Goal: Transaction & Acquisition: Book appointment/travel/reservation

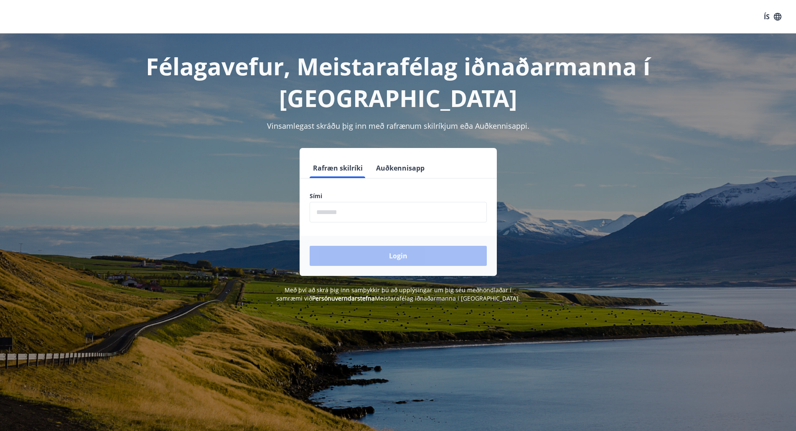
click at [344, 214] on input "phone" at bounding box center [398, 212] width 177 height 20
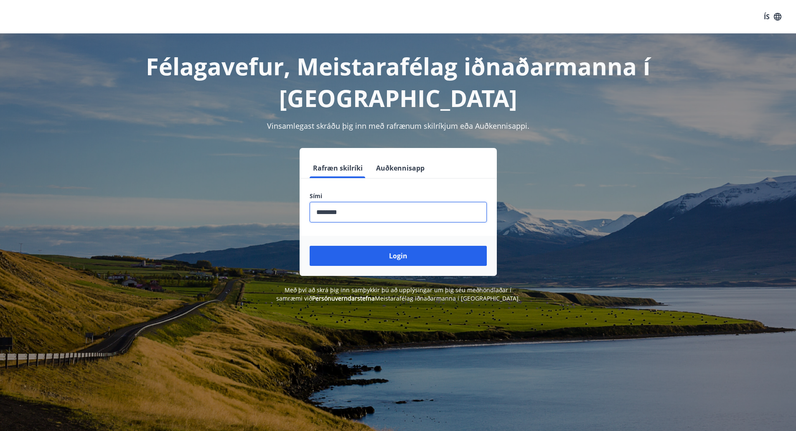
type input "********"
click at [310, 246] on button "Login" at bounding box center [398, 256] width 177 height 20
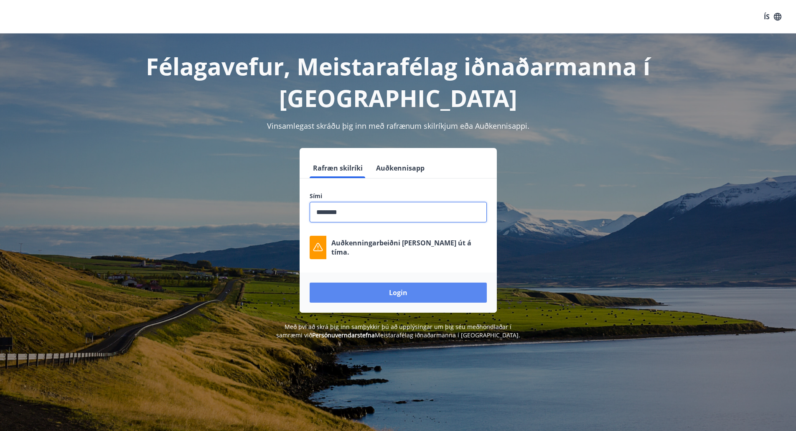
click at [405, 294] on button "Login" at bounding box center [398, 293] width 177 height 20
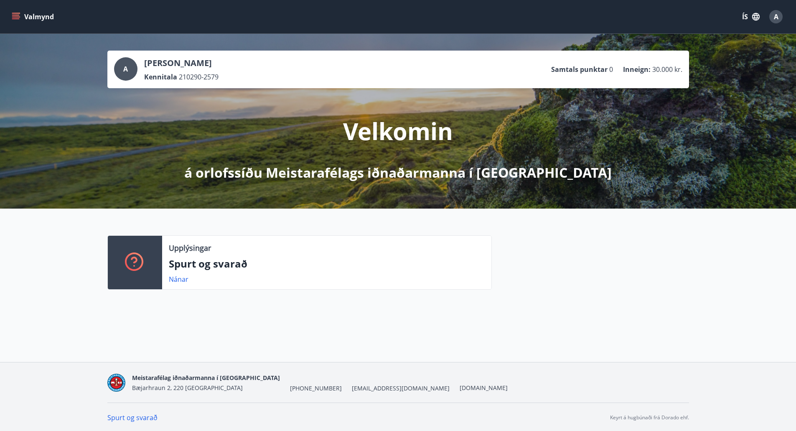
click at [16, 16] on icon "menu" at bounding box center [16, 17] width 8 height 8
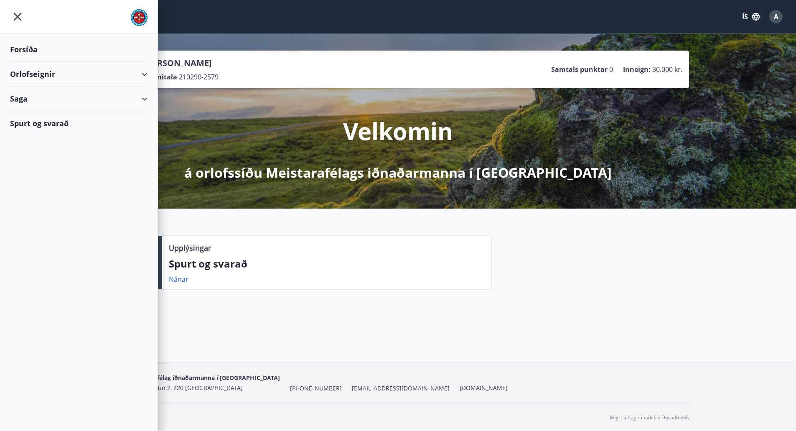
click at [43, 71] on div "Orlofseignir" at bounding box center [79, 74] width 138 height 25
click at [46, 94] on div "Framboð" at bounding box center [79, 96] width 124 height 18
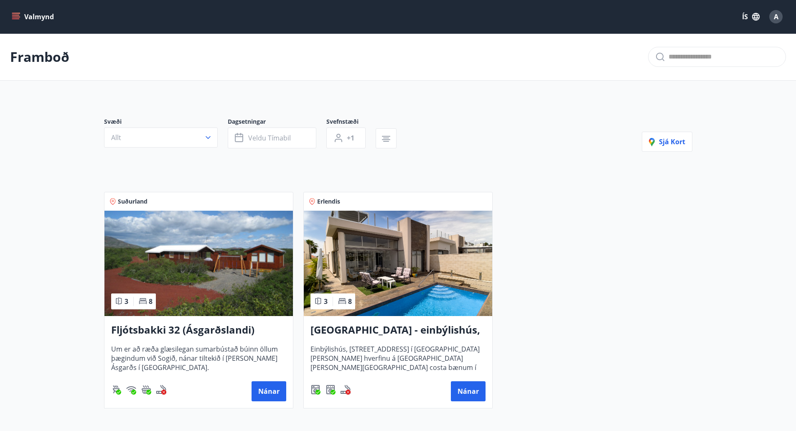
click at [211, 260] on img at bounding box center [199, 263] width 189 height 105
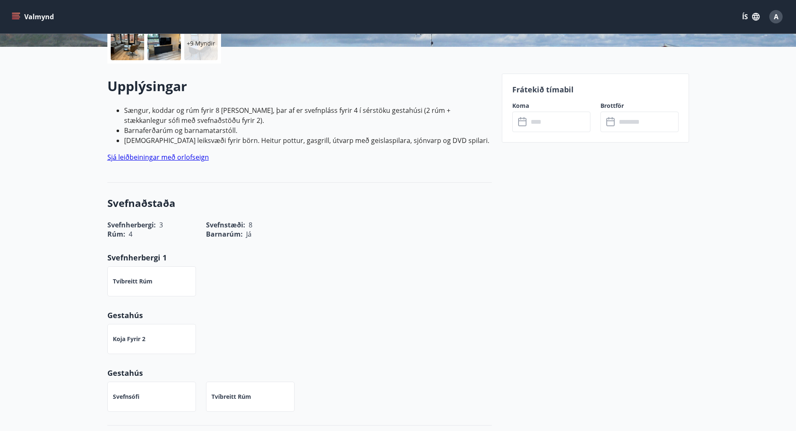
scroll to position [209, 0]
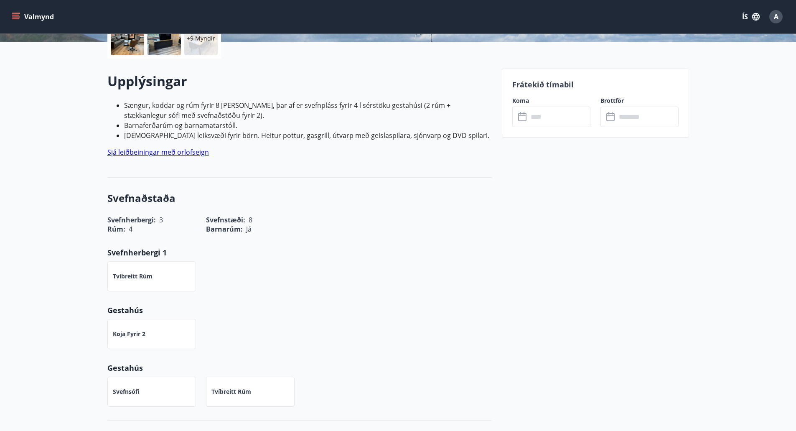
click at [541, 117] on input "text" at bounding box center [559, 117] width 62 height 20
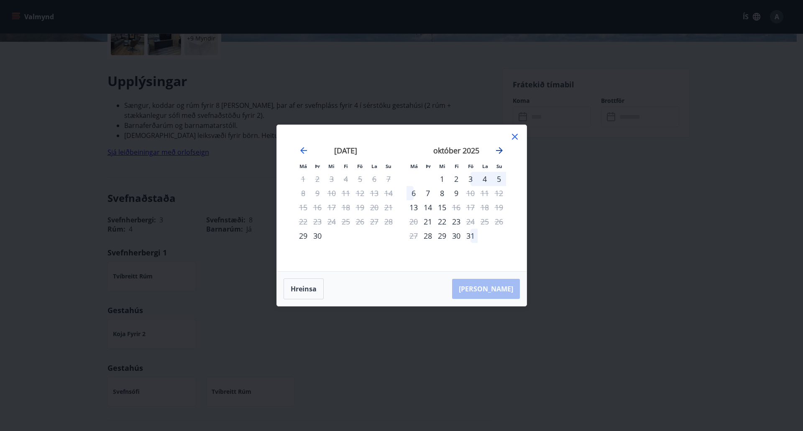
click at [502, 149] on icon "Move forward to switch to the next month." at bounding box center [499, 150] width 10 height 10
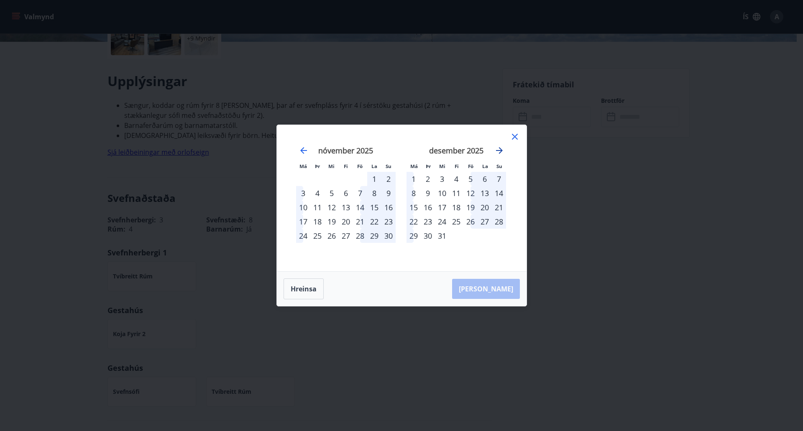
click at [502, 149] on icon "Move forward to switch to the next month." at bounding box center [499, 150] width 10 height 10
click at [474, 207] on div "13" at bounding box center [470, 207] width 14 height 14
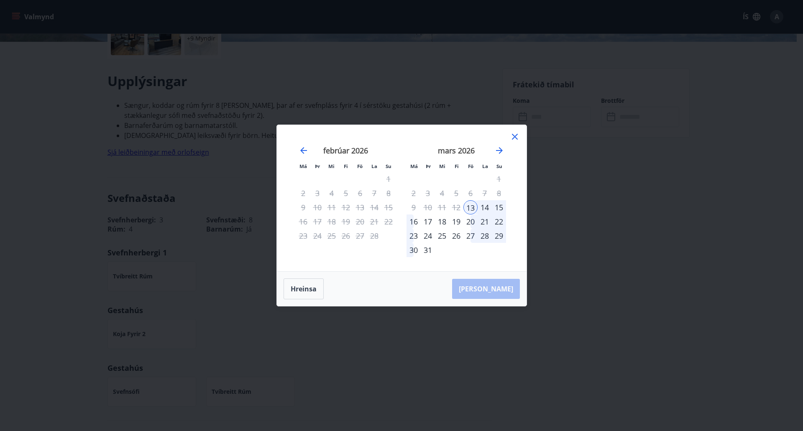
click at [473, 207] on div "13" at bounding box center [470, 207] width 14 height 14
click at [305, 289] on button "Hreinsa" at bounding box center [303, 288] width 40 height 21
click at [502, 150] on icon "Move forward to switch to the next month." at bounding box center [499, 150] width 10 height 10
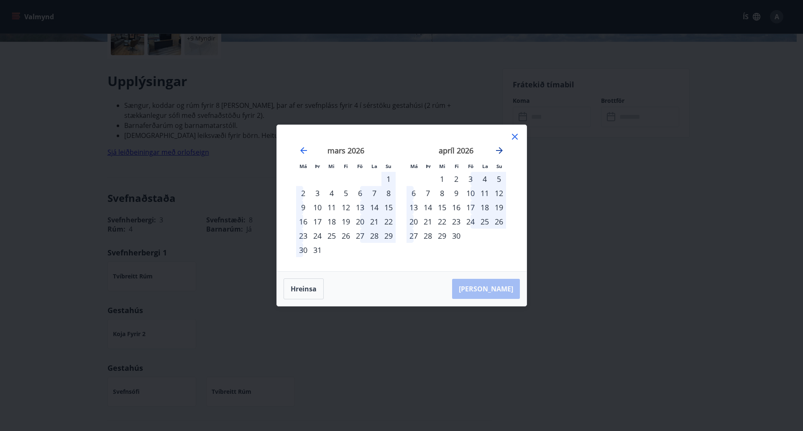
click at [500, 151] on icon "Move forward to switch to the next month." at bounding box center [499, 150] width 10 height 10
click at [469, 207] on div "15" at bounding box center [470, 207] width 14 height 14
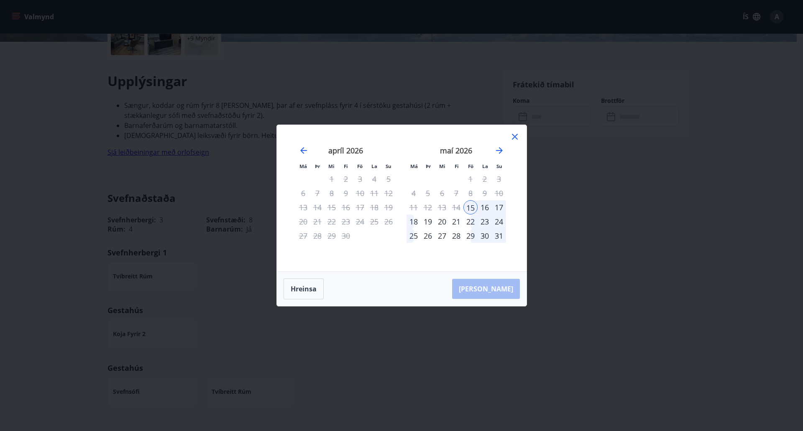
click at [472, 207] on div "15" at bounding box center [470, 207] width 14 height 14
click at [416, 221] on div "18" at bounding box center [413, 221] width 14 height 14
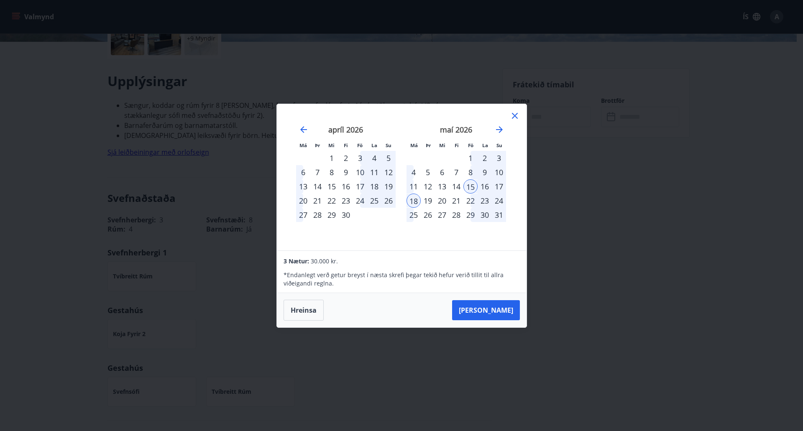
click at [459, 186] on div "14" at bounding box center [456, 186] width 14 height 14
click at [495, 310] on button "[PERSON_NAME]" at bounding box center [486, 310] width 68 height 20
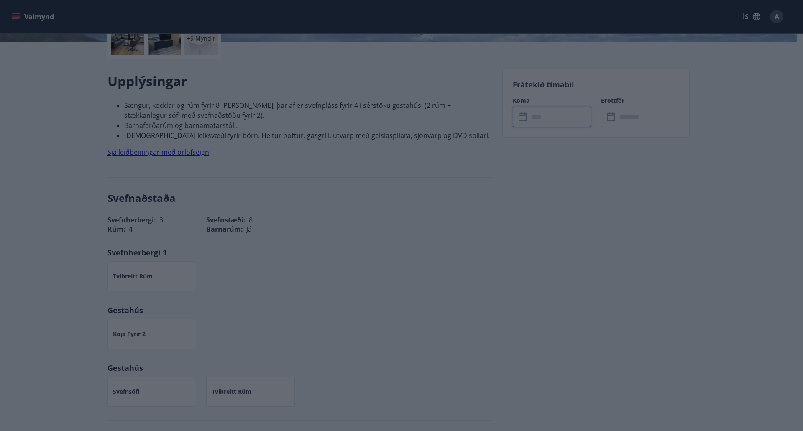
type input "******"
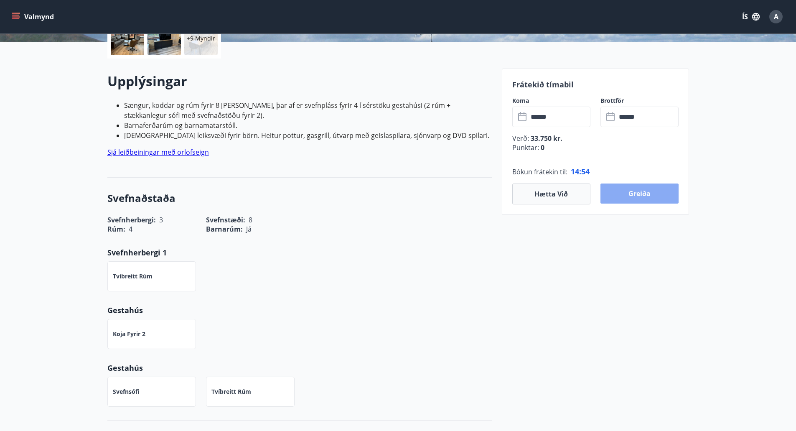
click at [633, 191] on button "Greiða" at bounding box center [640, 194] width 78 height 20
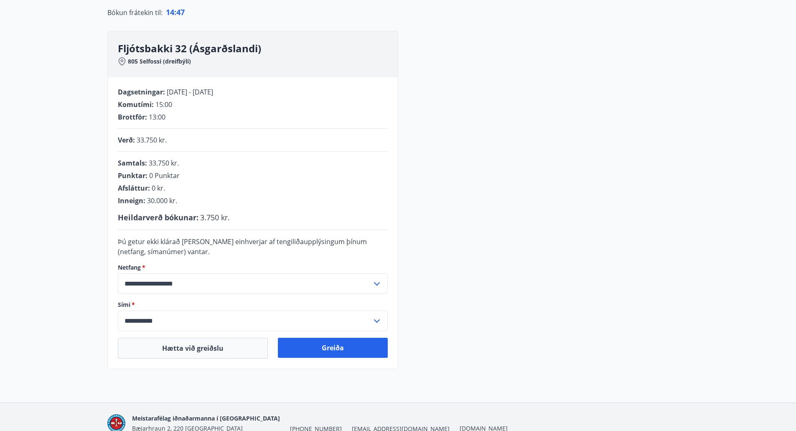
scroll to position [135, 0]
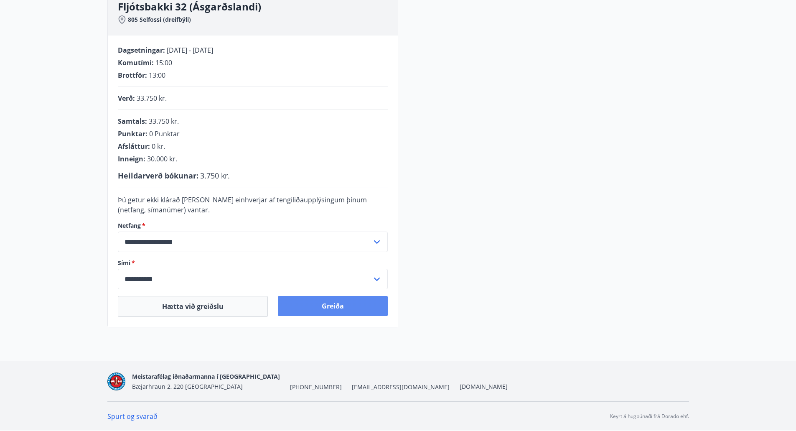
click at [313, 308] on button "Greiða" at bounding box center [333, 306] width 110 height 20
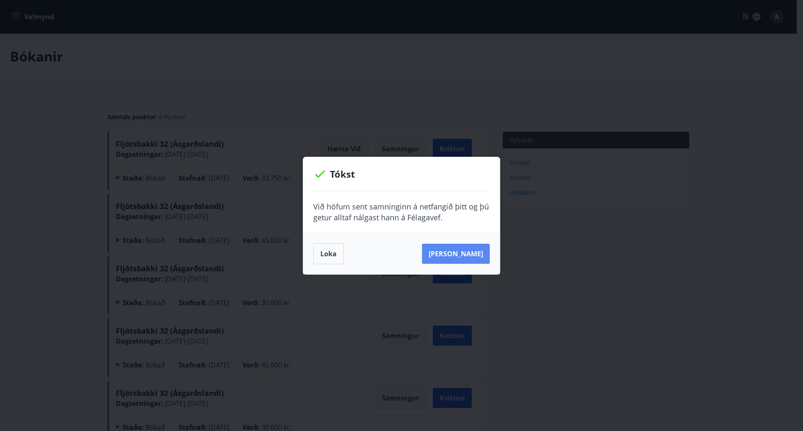
click at [458, 256] on button "[PERSON_NAME]" at bounding box center [456, 254] width 68 height 20
click at [336, 255] on button "Loka" at bounding box center [328, 253] width 31 height 21
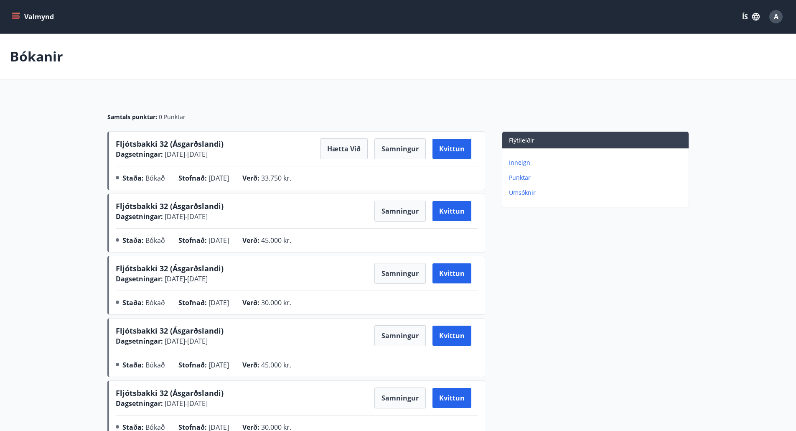
click at [24, 16] on button "Valmynd" at bounding box center [33, 16] width 47 height 15
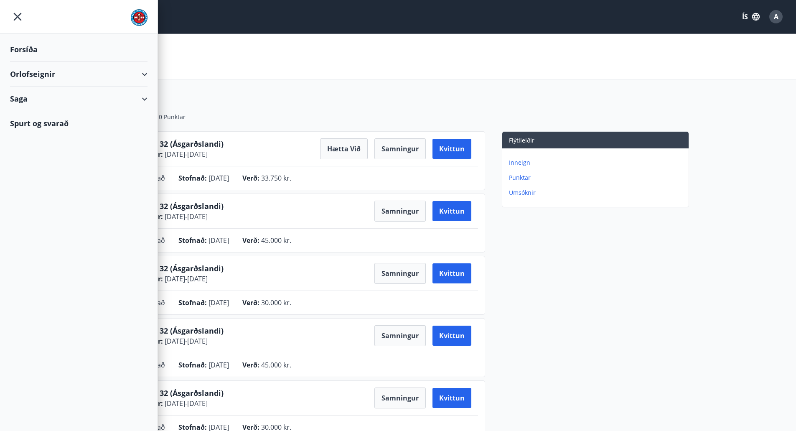
click at [19, 19] on icon "menu" at bounding box center [18, 17] width 8 height 8
